Goal: Use online tool/utility: Utilize a website feature to perform a specific function

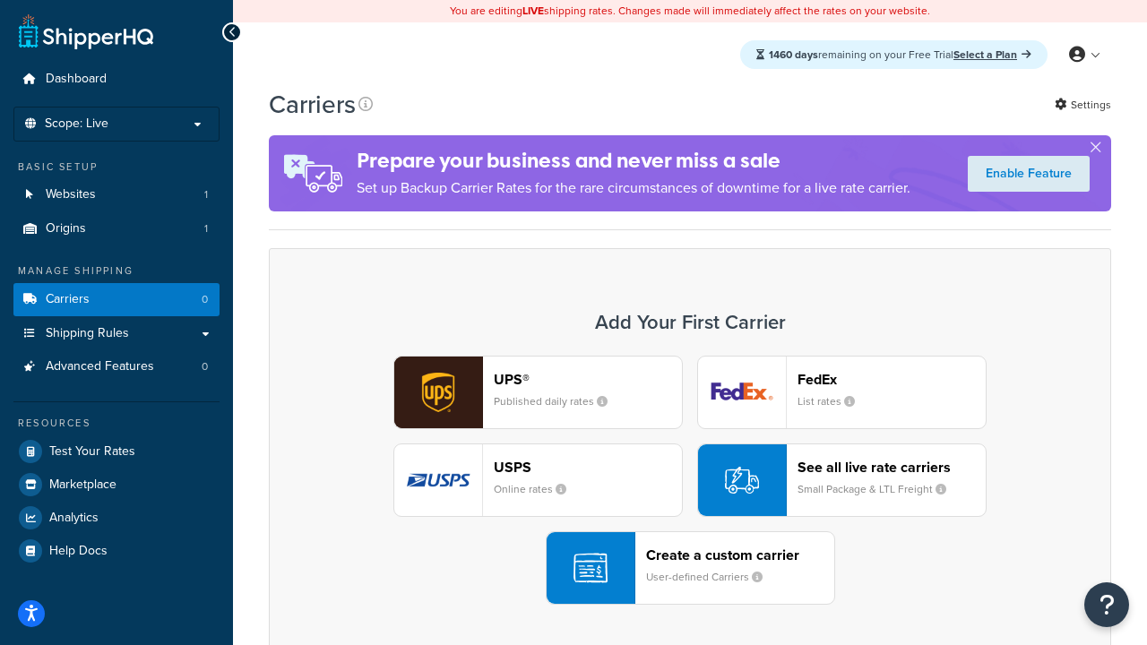
click at [690, 480] on div "UPS® Published daily rates FedEx List rates USPS Online rates See all live rate…" at bounding box center [690, 480] width 805 height 249
click at [892, 379] on header "FedEx" at bounding box center [891, 379] width 188 height 17
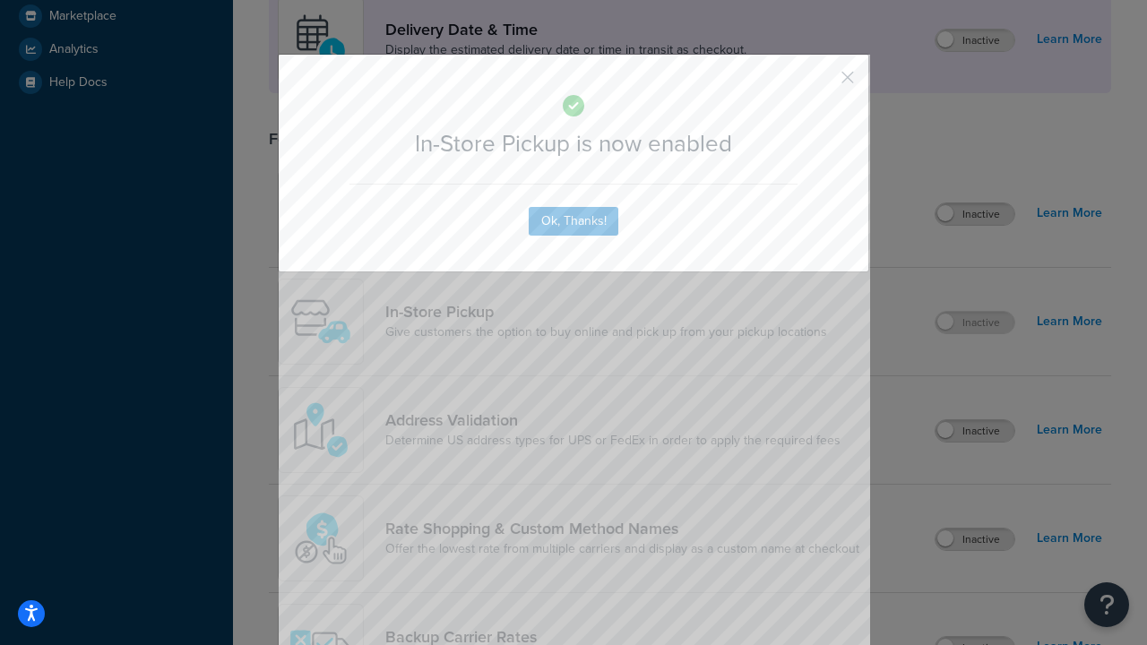
scroll to position [503, 0]
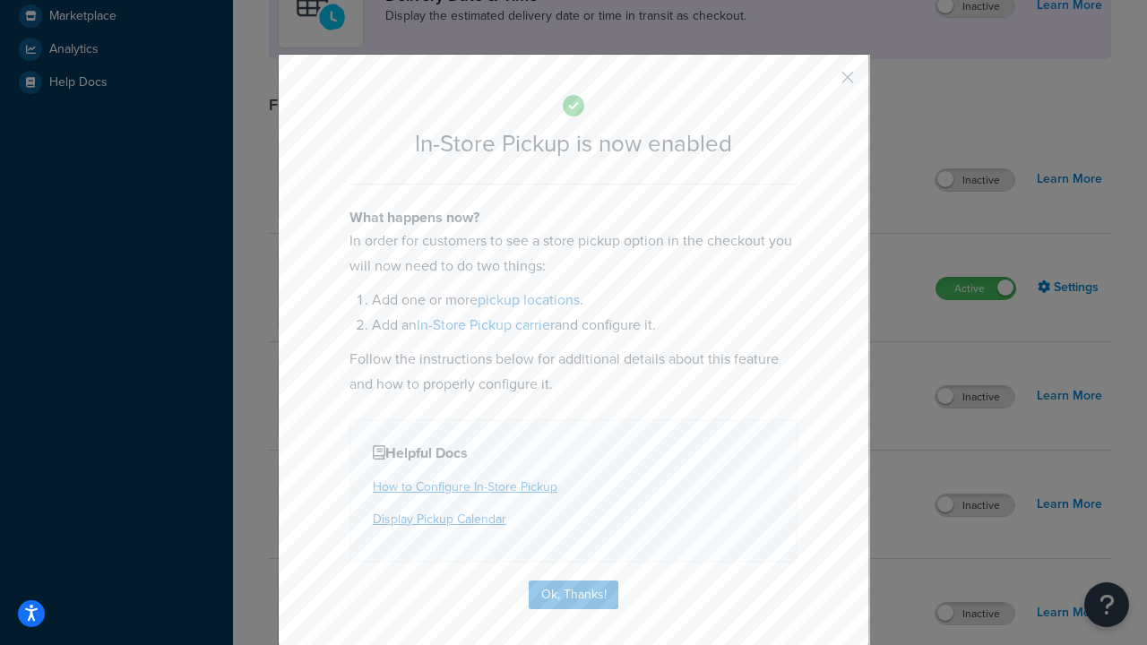
click at [821, 83] on button "button" at bounding box center [821, 84] width 4 height 4
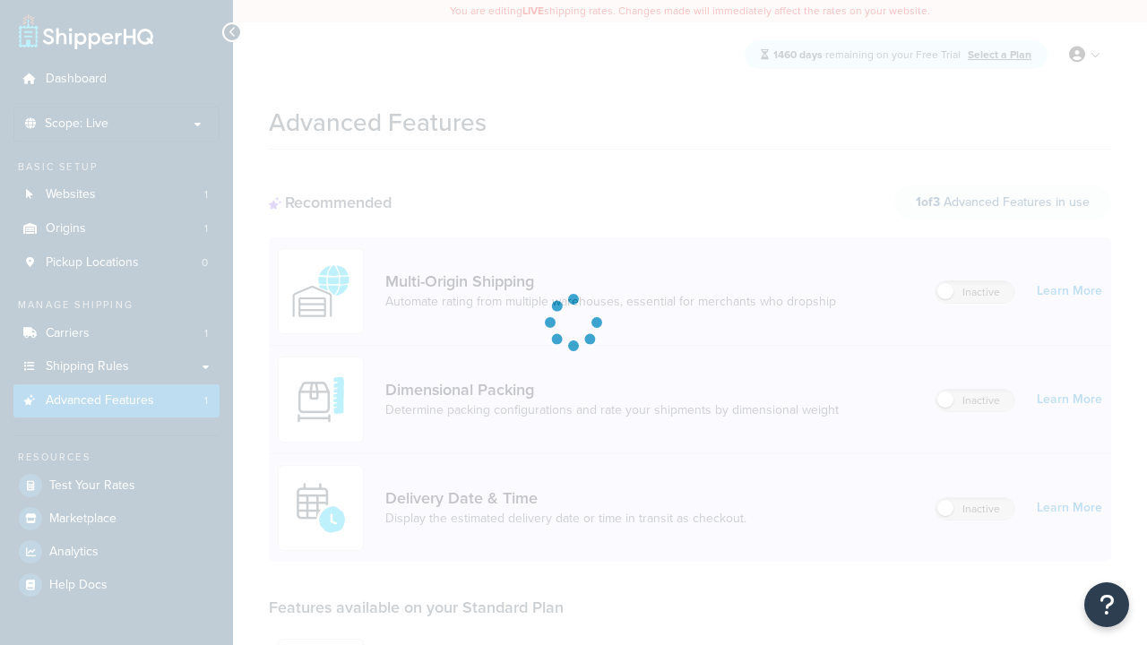
scroll to position [469, 0]
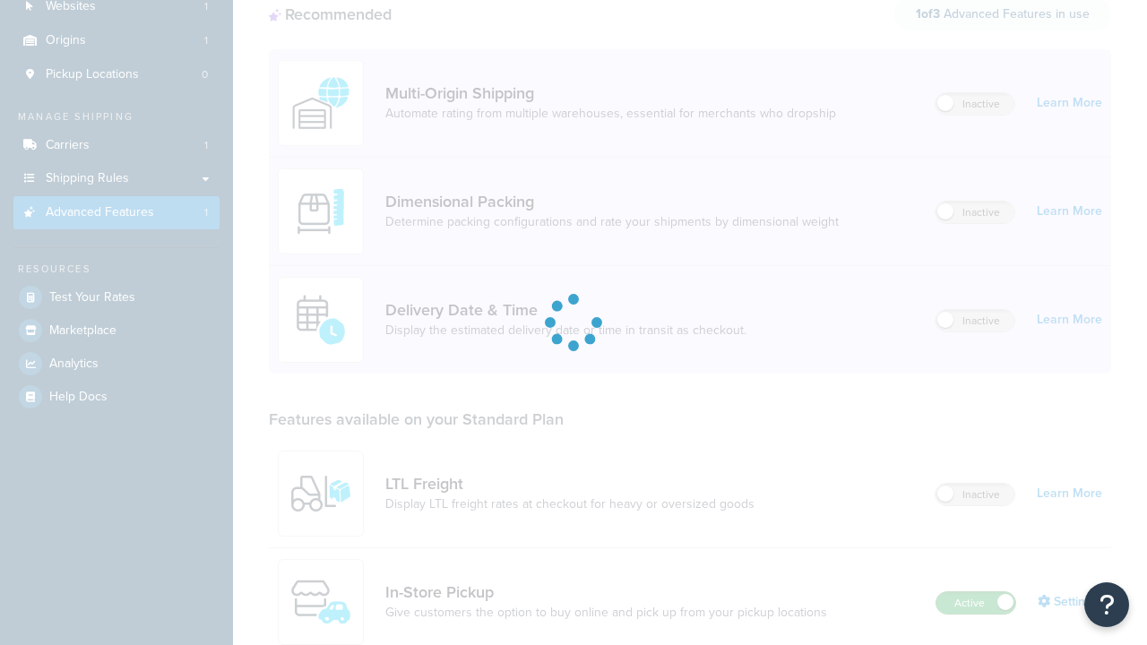
click at [976, 592] on label "Active" at bounding box center [975, 603] width 79 height 22
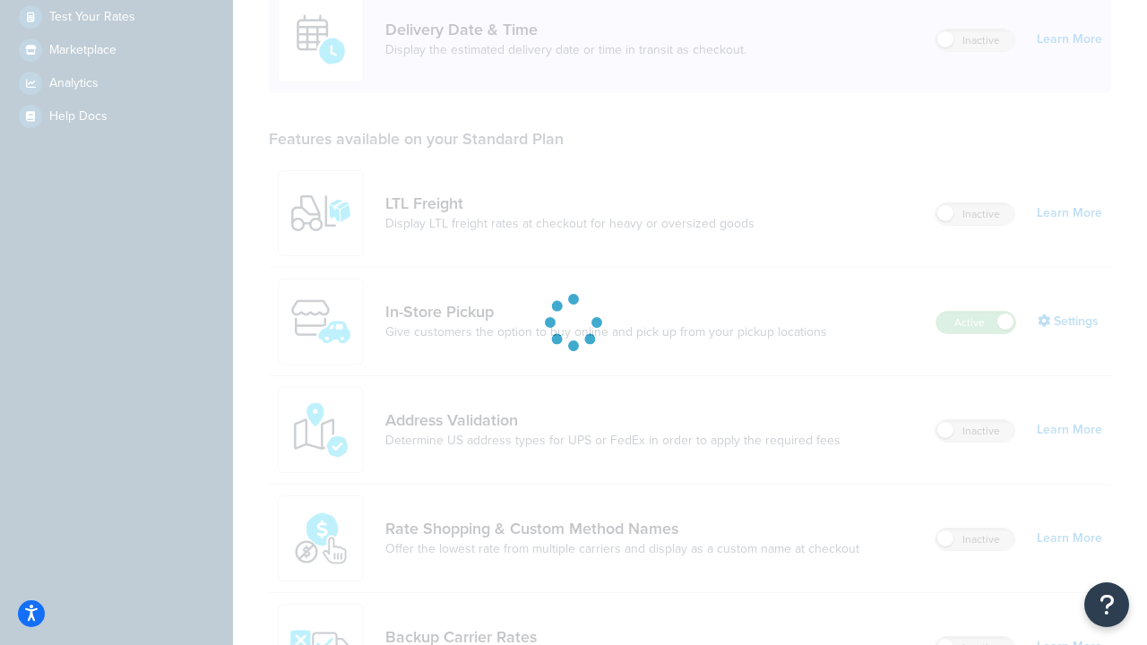
scroll to position [435, 0]
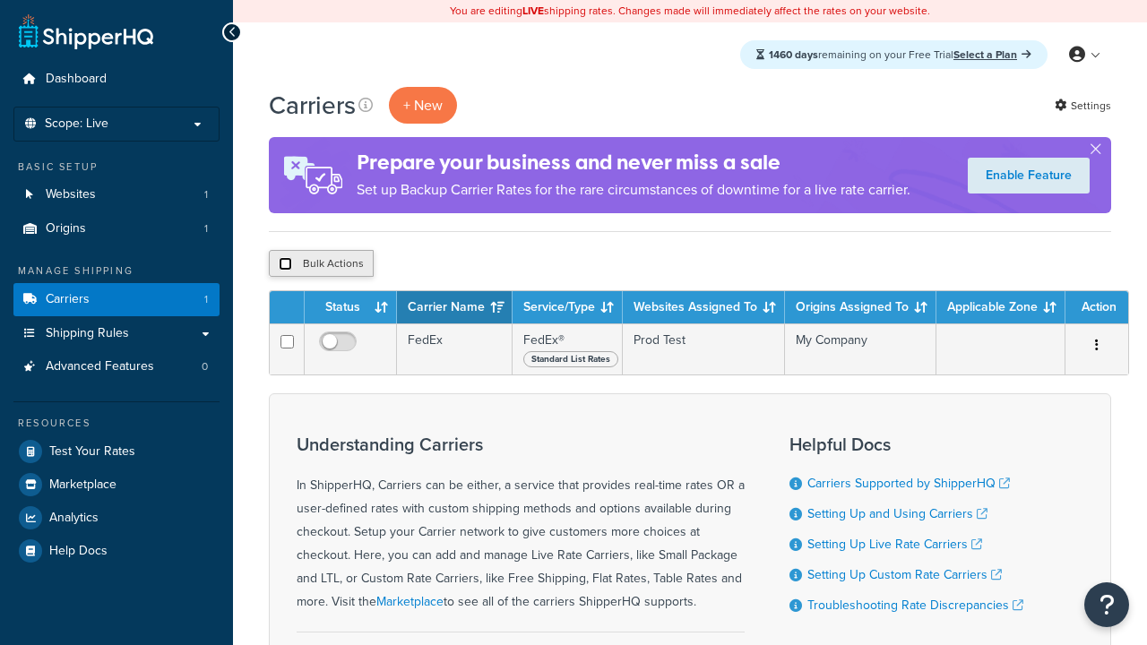
click at [285, 264] on input "checkbox" at bounding box center [285, 263] width 13 height 13
checkbox input "true"
click at [0, 0] on button "Delete" at bounding box center [0, 0] width 0 height 0
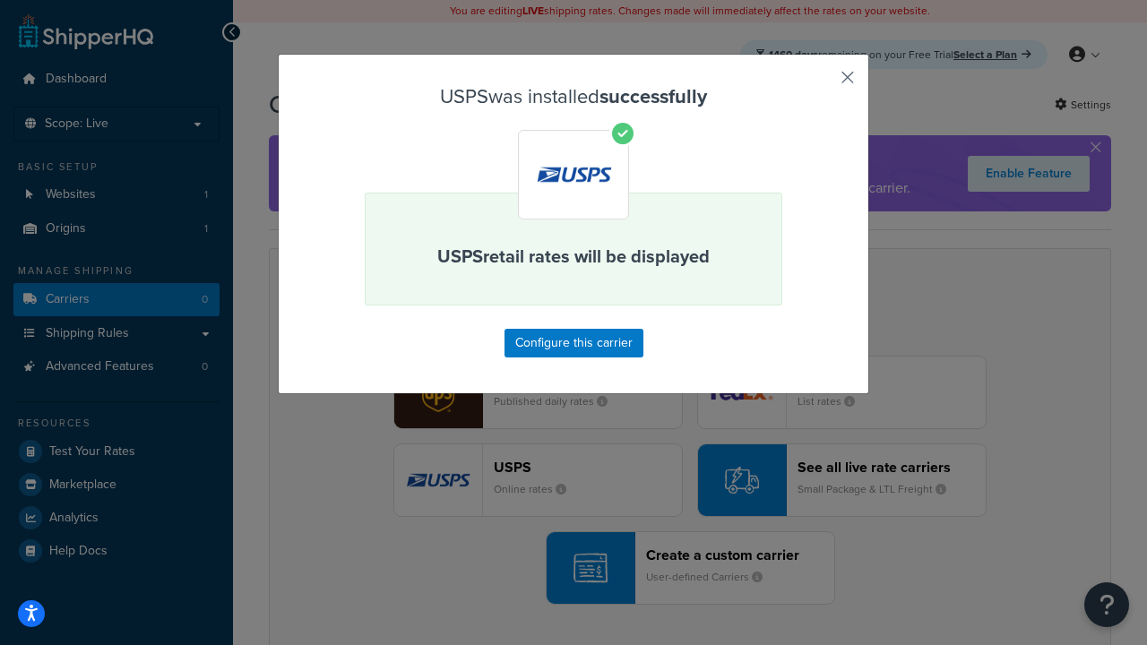
click at [821, 83] on button "button" at bounding box center [821, 84] width 4 height 4
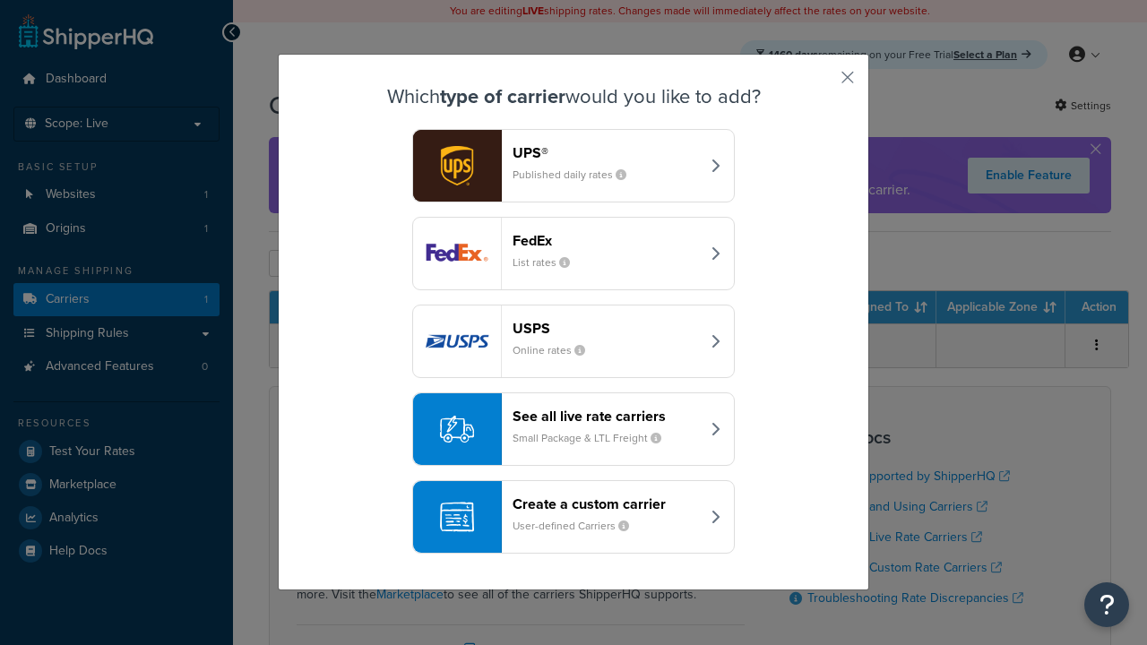
click at [573, 429] on div "See all live rate carriers Small Package & LTL Freight" at bounding box center [606, 429] width 187 height 43
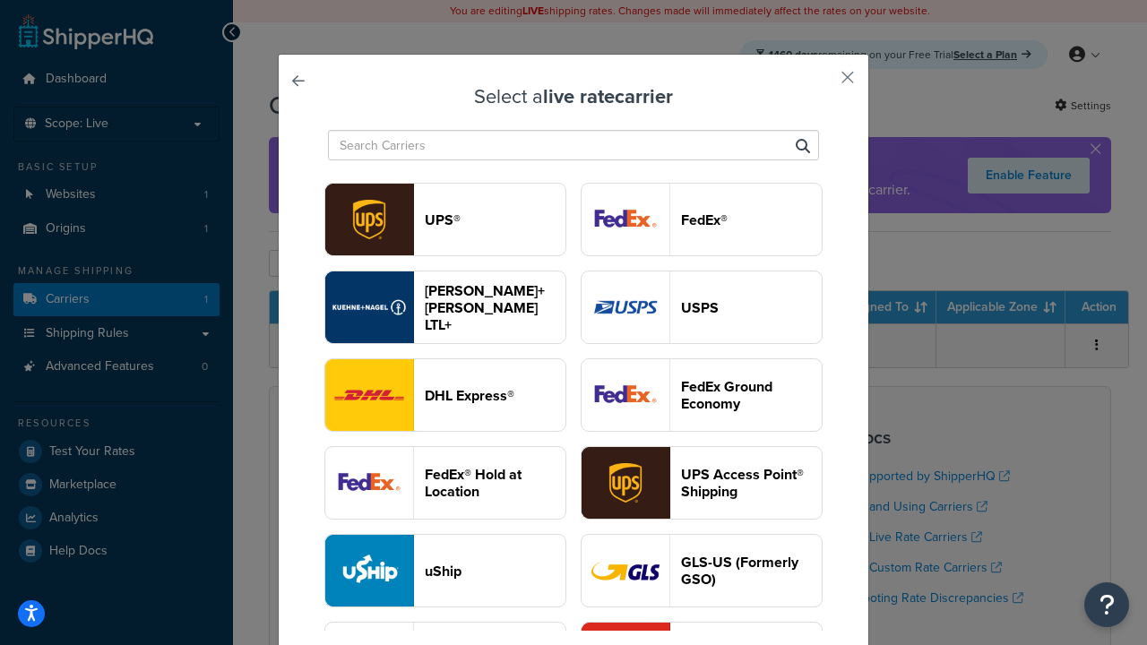
click at [495, 220] on header "UPS®" at bounding box center [495, 219] width 141 height 17
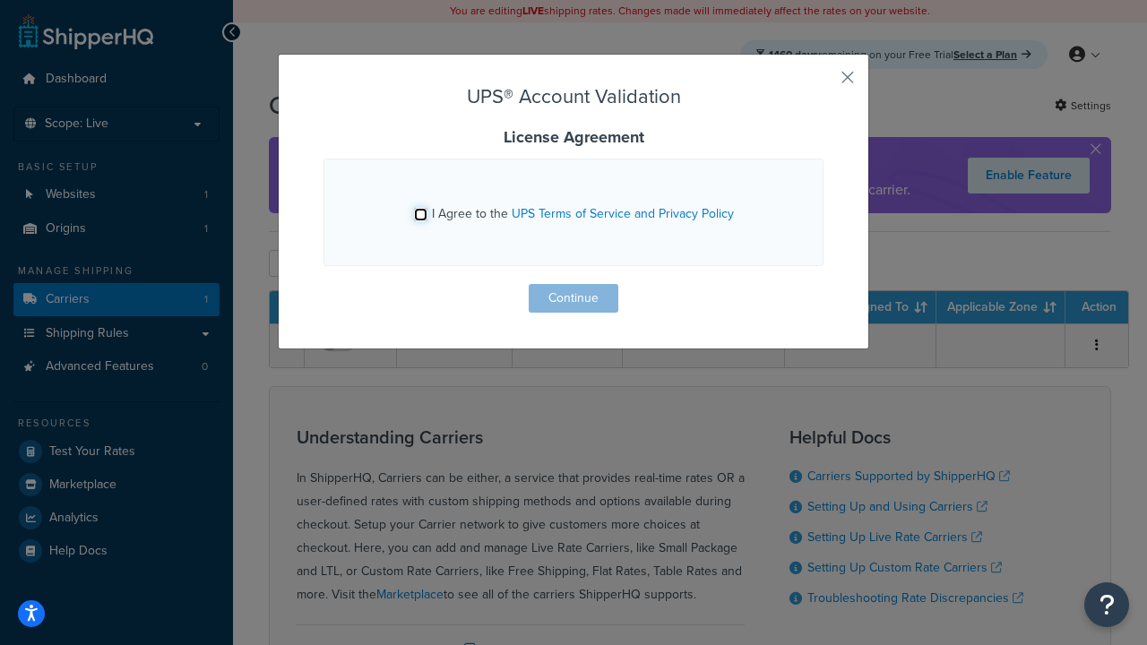
click at [420, 214] on input "I Agree to the UPS Terms of Service and Privacy Policy" at bounding box center [420, 214] width 13 height 13
checkbox input "true"
click at [573, 298] on button "Continue" at bounding box center [574, 298] width 90 height 29
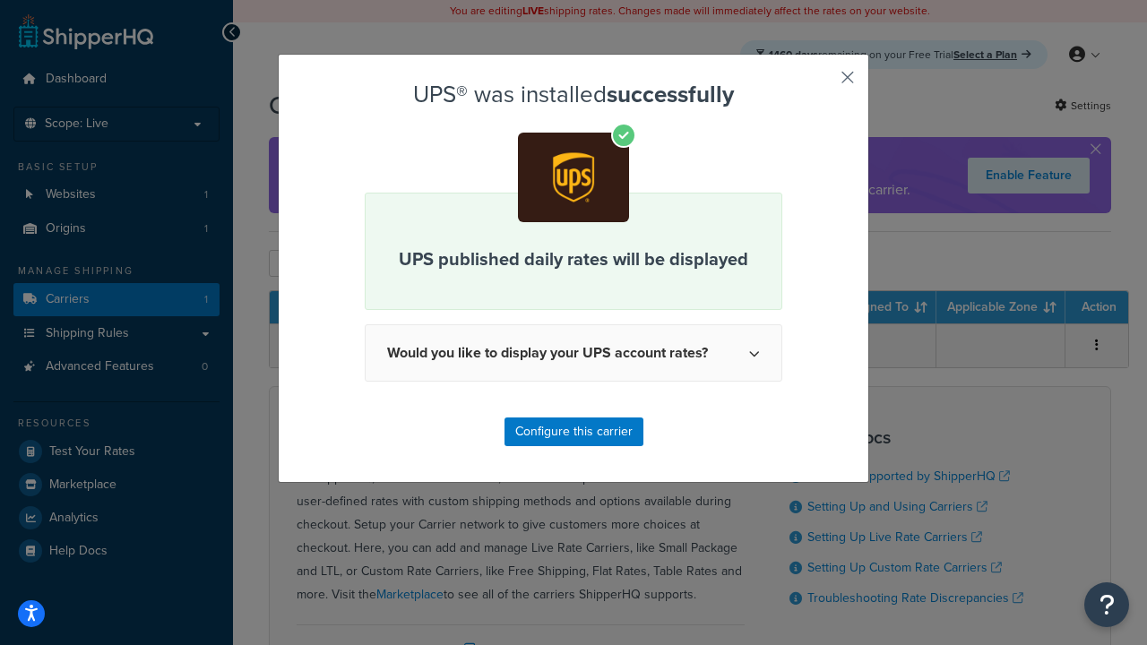
click at [821, 83] on button "button" at bounding box center [821, 84] width 4 height 4
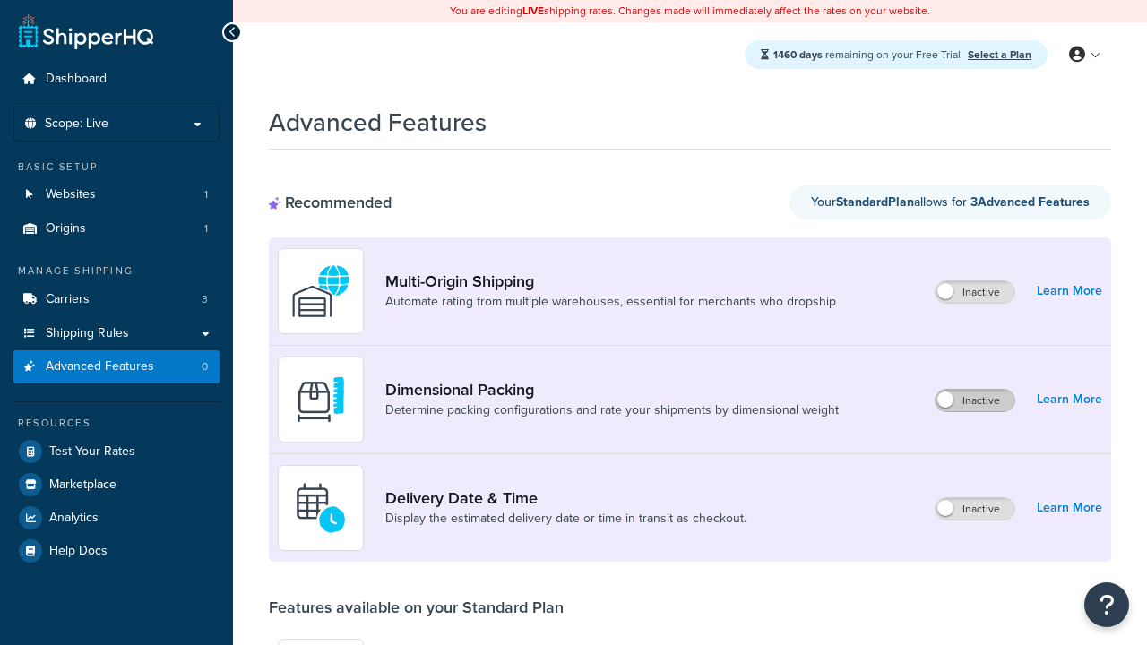
click at [975, 401] on label "Inactive" at bounding box center [974, 401] width 79 height 22
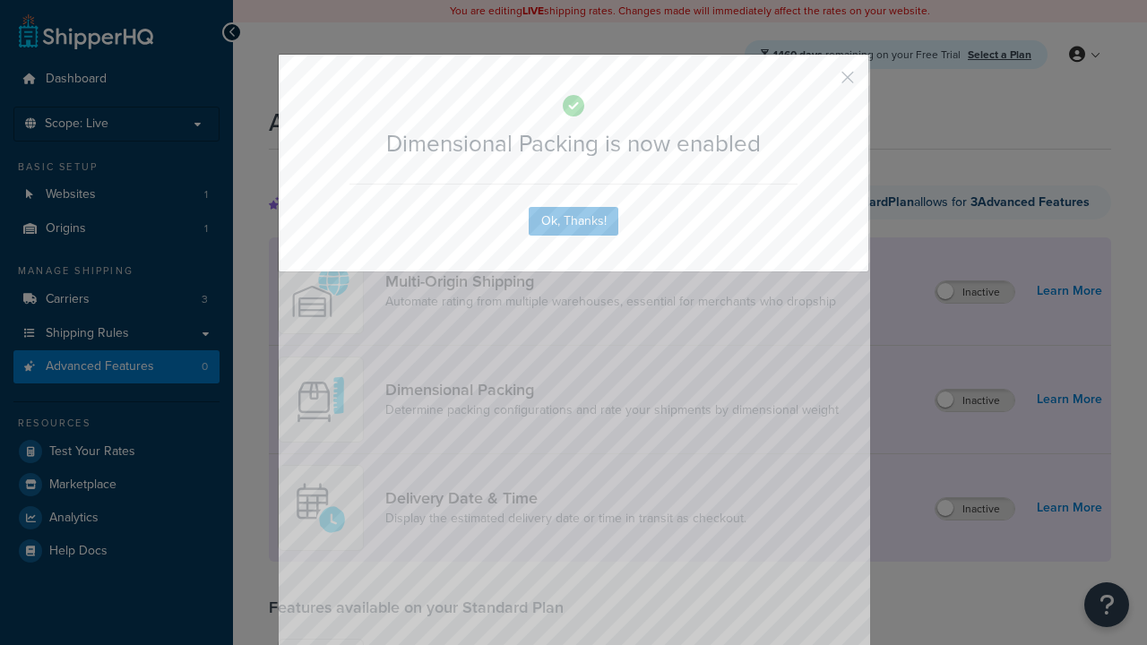
click at [821, 82] on button "button" at bounding box center [821, 84] width 4 height 4
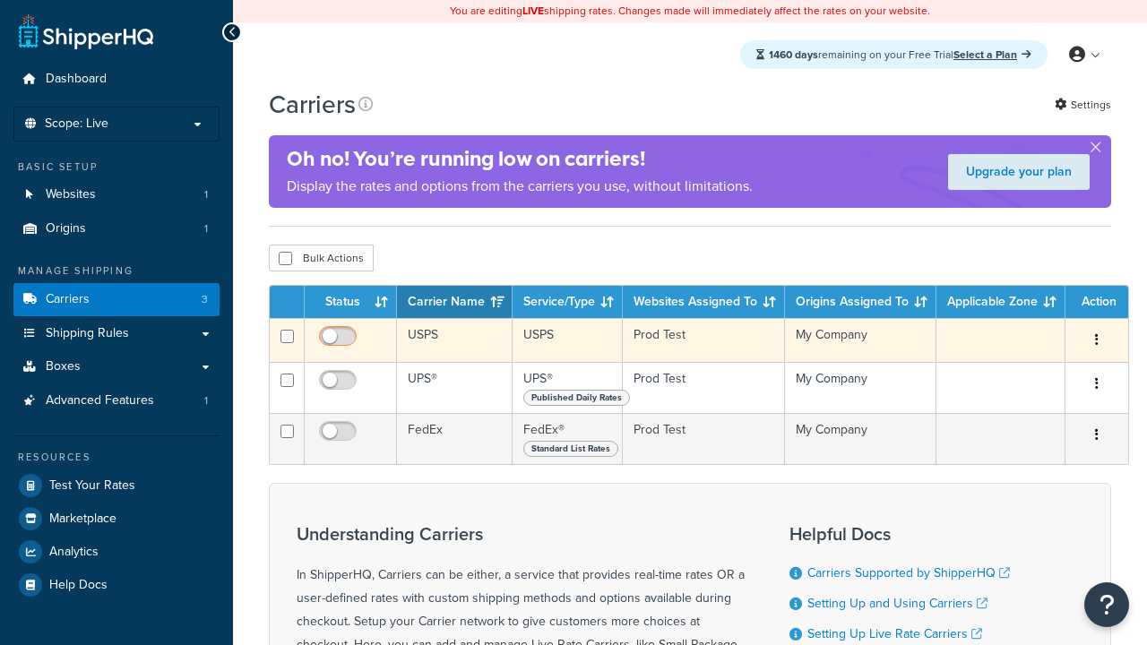
click at [340, 343] on input "checkbox" at bounding box center [339, 341] width 49 height 22
checkbox input "true"
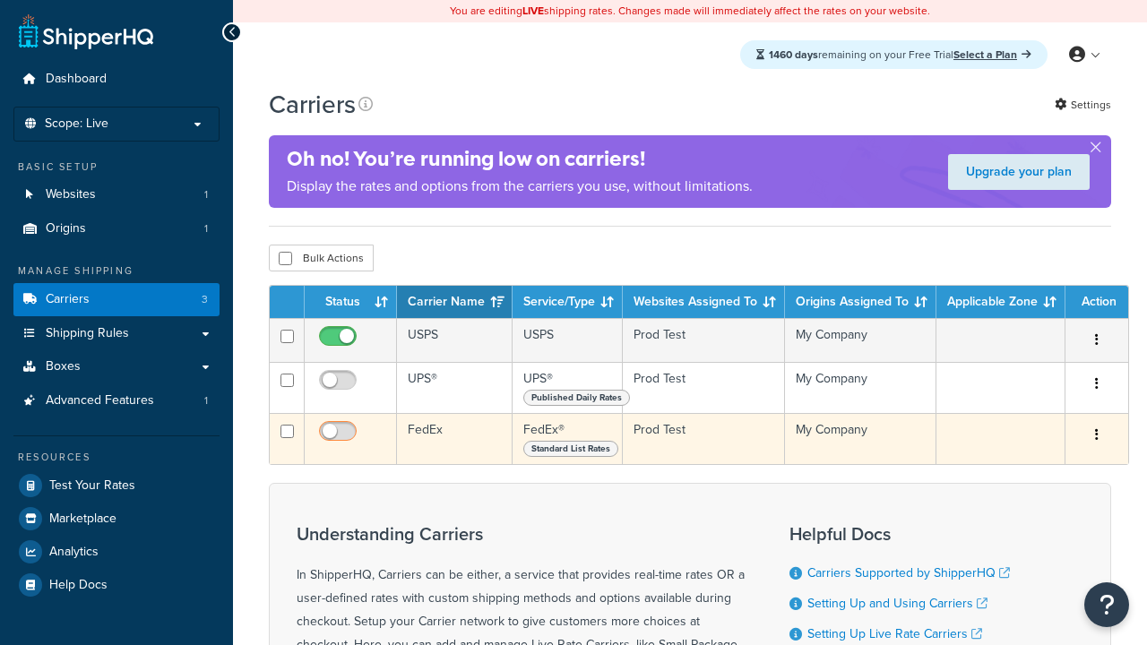
click at [340, 387] on input "checkbox" at bounding box center [339, 385] width 49 height 22
checkbox input "true"
click at [340, 439] on input "checkbox" at bounding box center [339, 436] width 49 height 22
checkbox input "true"
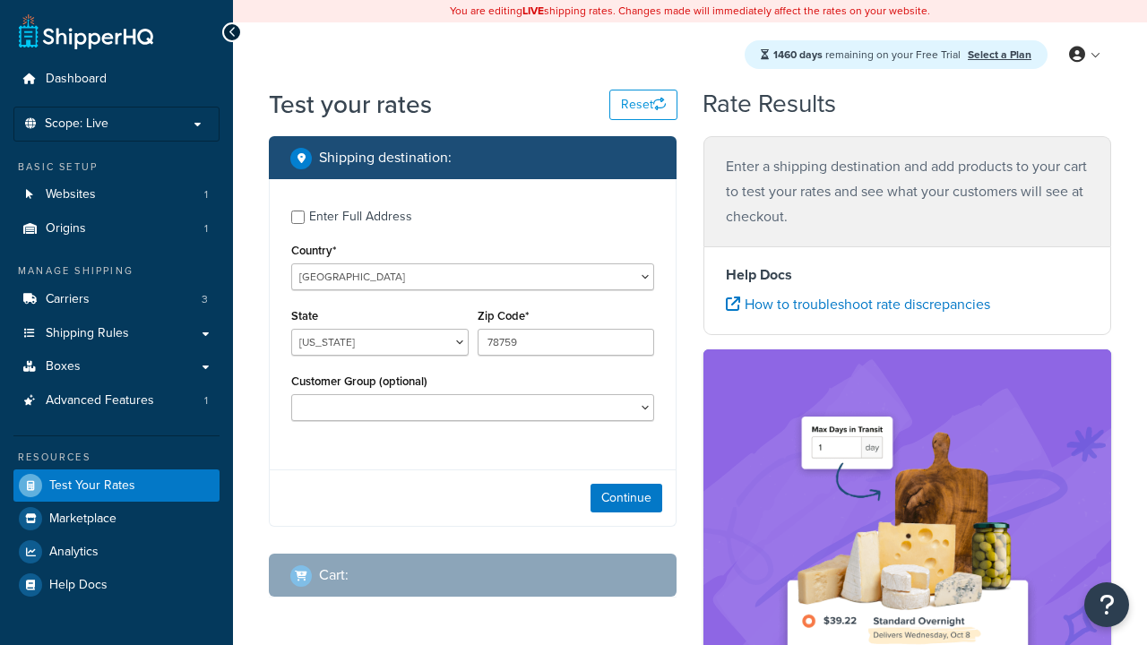
select select "[GEOGRAPHIC_DATA]"
click at [626, 500] on button "Continue" at bounding box center [626, 498] width 72 height 29
type input "78628"
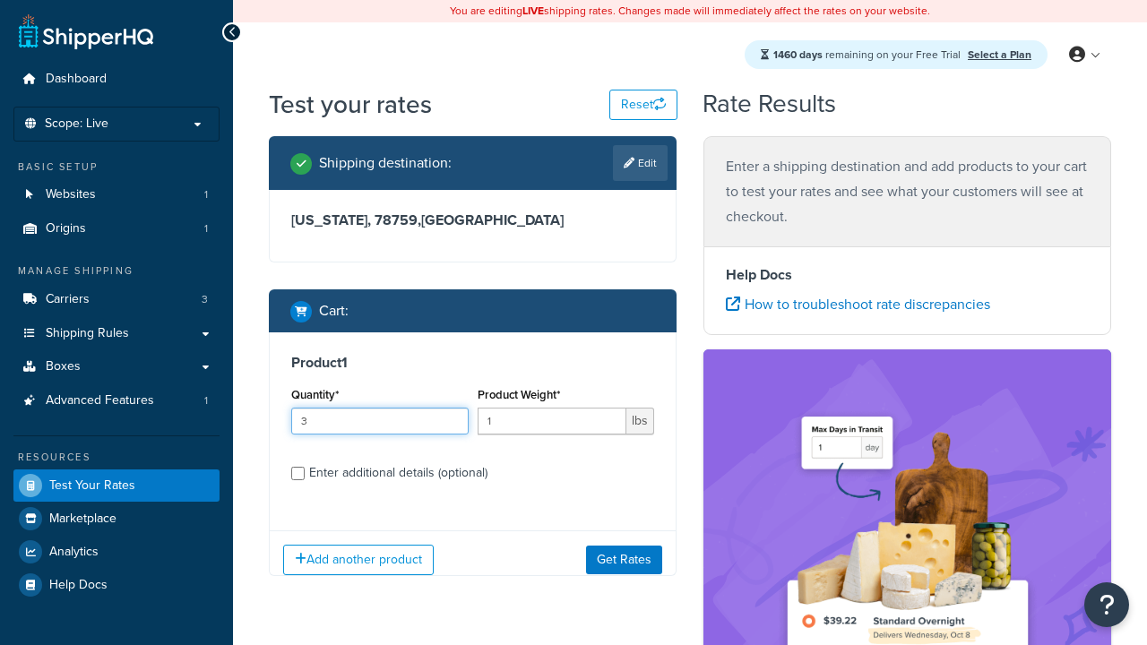
type input "3"
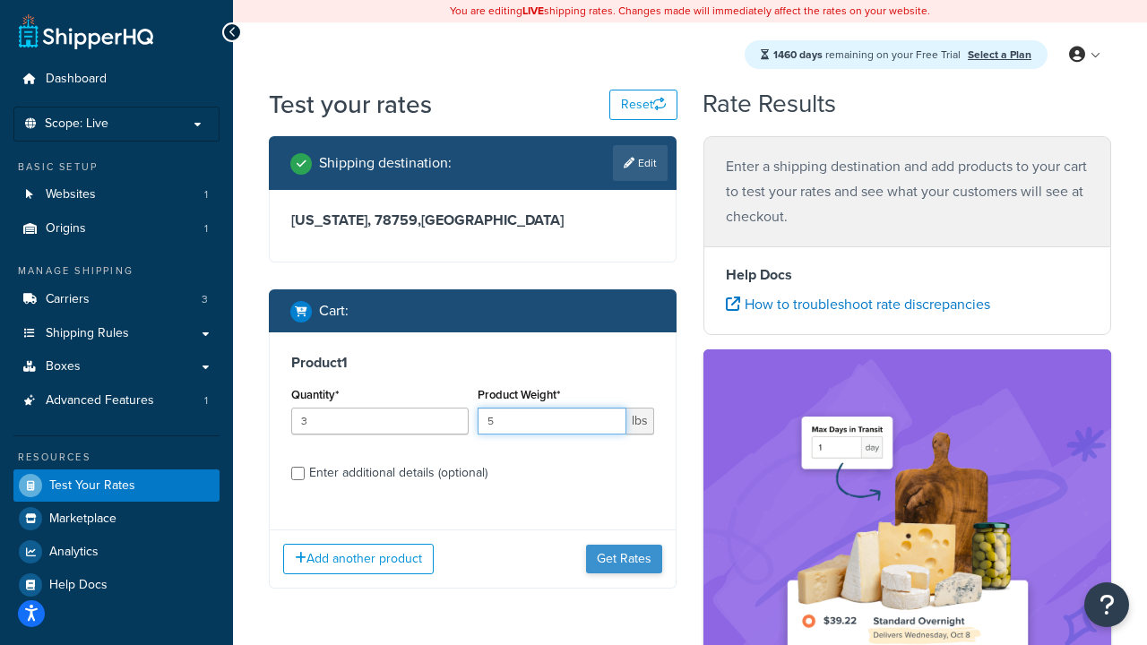
type input "5"
click at [624, 559] on button "Get Rates" at bounding box center [624, 559] width 76 height 29
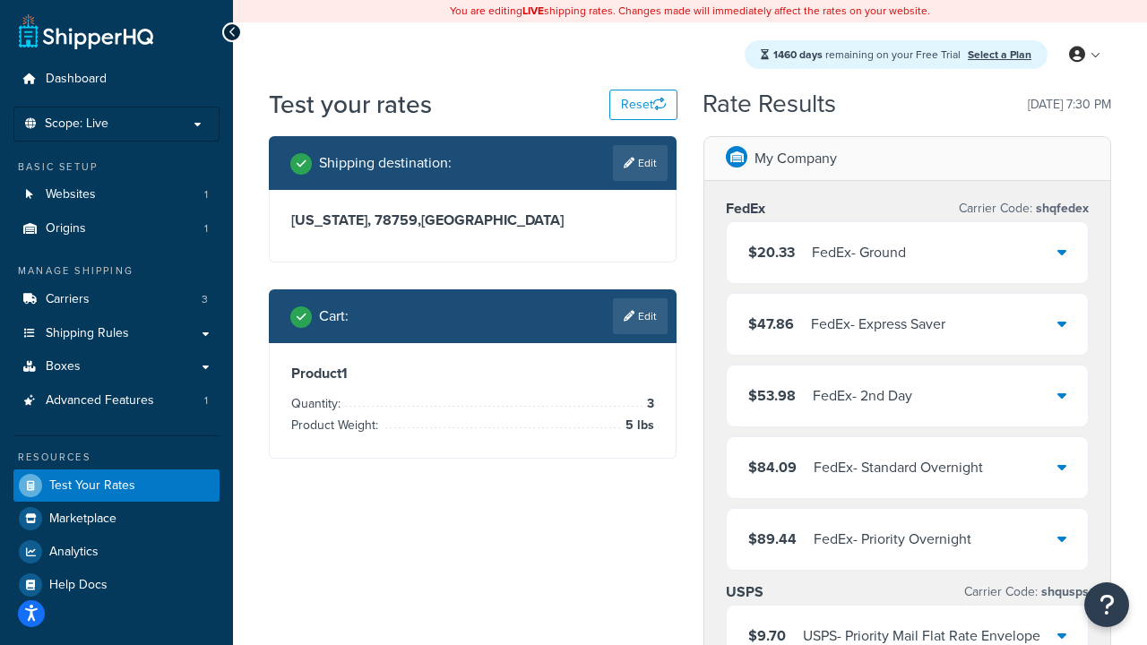
click at [906, 253] on div "FedEx - Ground" at bounding box center [859, 252] width 94 height 25
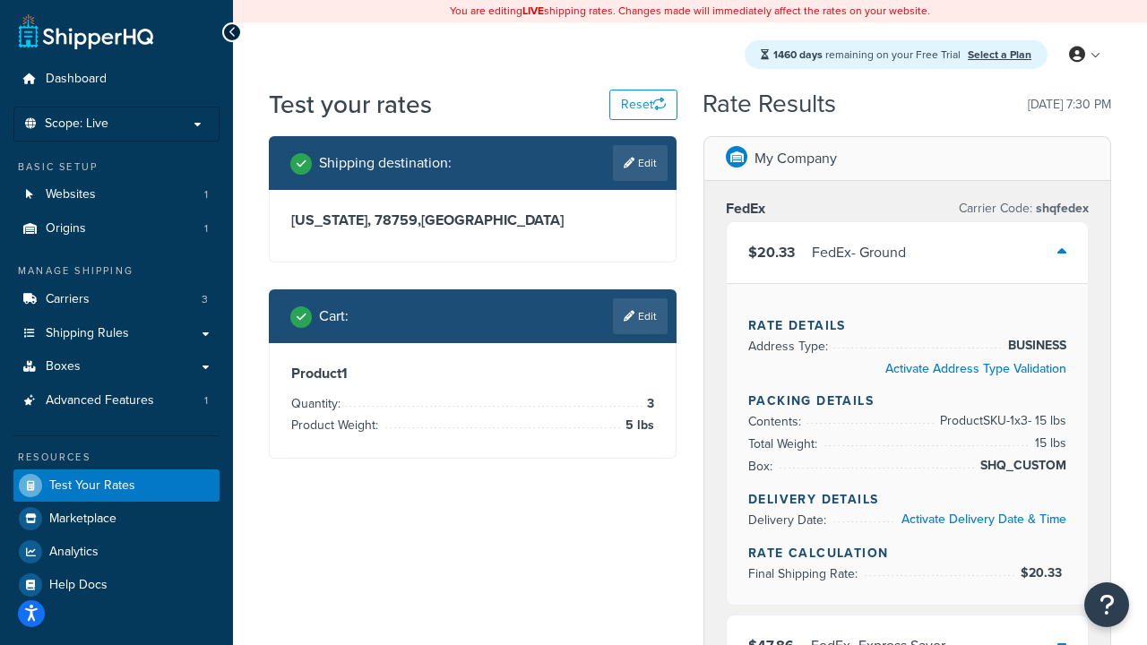
click at [907, 633] on div "FedEx - Express Saver" at bounding box center [878, 645] width 134 height 25
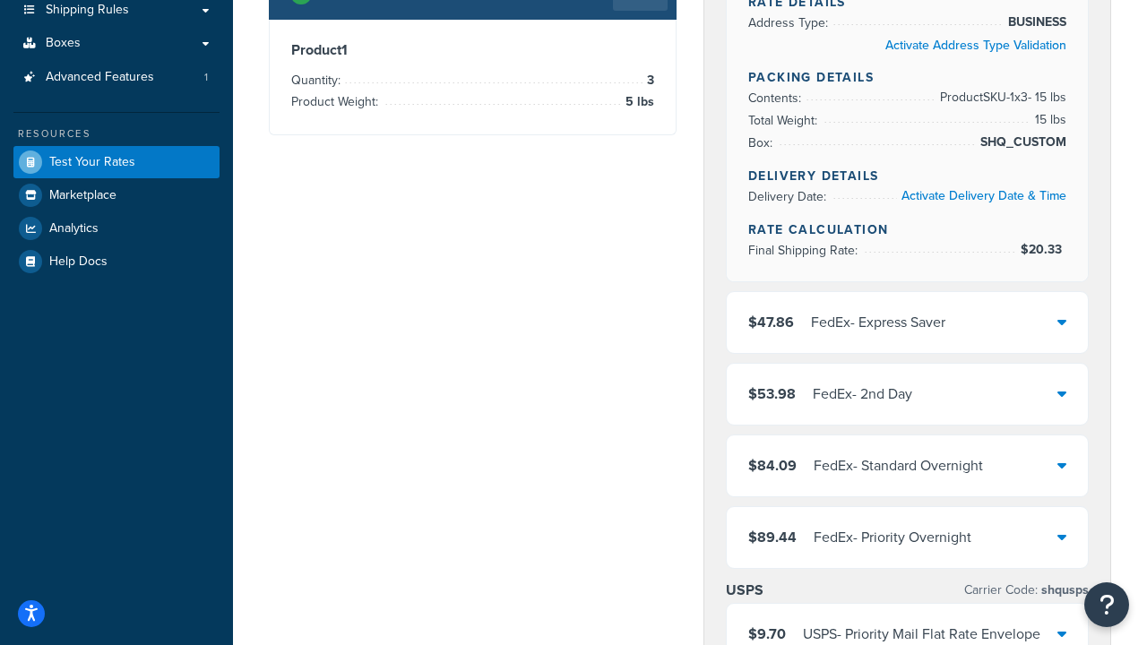
click at [907, 466] on div "FedEx - Standard Overnight" at bounding box center [898, 465] width 169 height 25
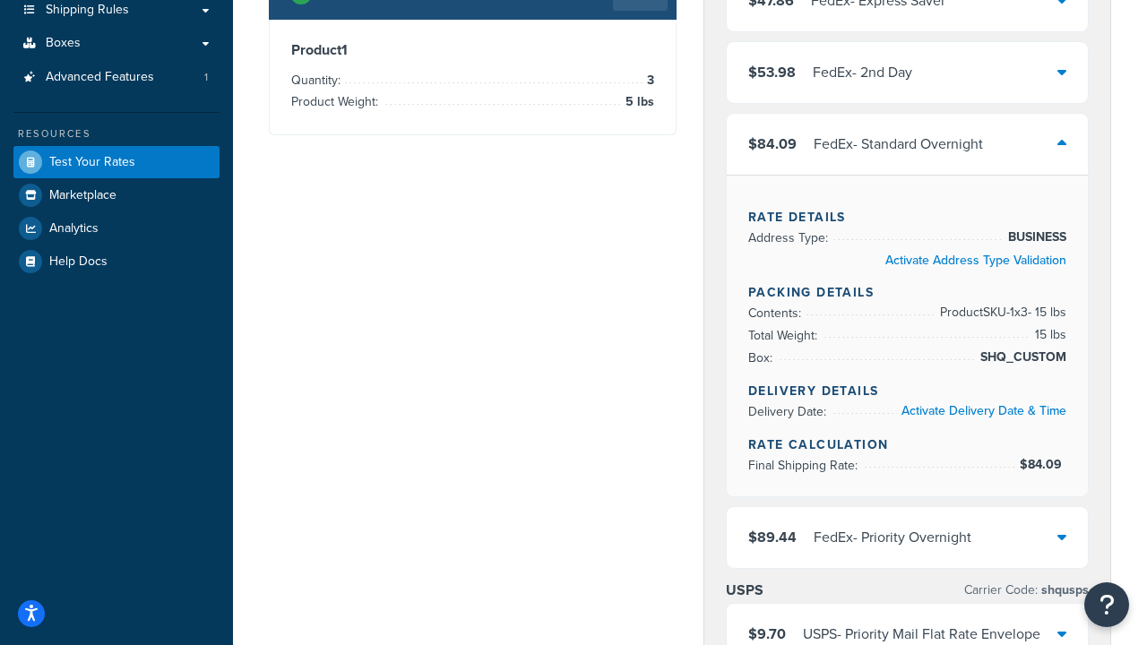
click at [907, 550] on div "FedEx - Priority Overnight" at bounding box center [893, 537] width 158 height 25
